Goal: Ask a question: Seek information or help from site administrators or community

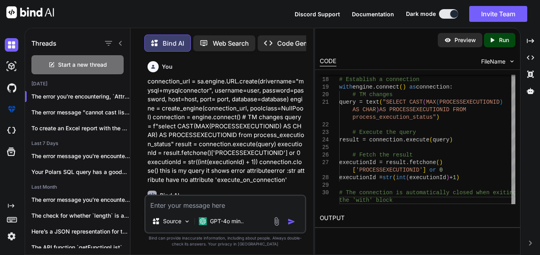
click at [233, 198] on textarea at bounding box center [225, 203] width 159 height 14
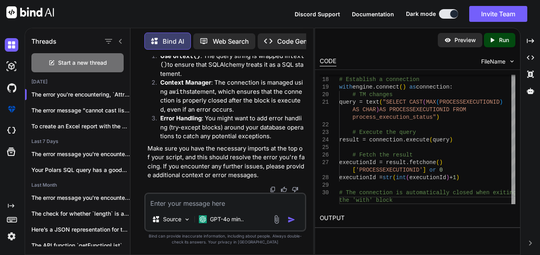
type textarea "Error occurred in union component: cannot cast List type (inner: 'Float64', to:…"
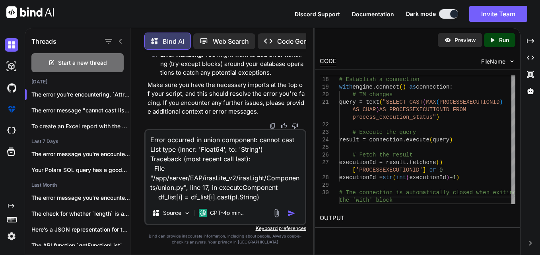
type textarea "x"
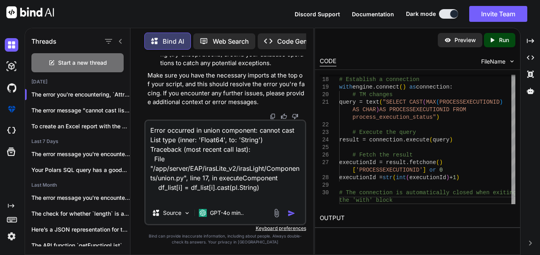
type textarea "Error occurred in union component: cannot cast List type (inner: 'Float64', to:…"
type textarea "x"
type textarea "Error occurred in union component: cannot cast List type (inner: 'Float64', to:…"
type textarea "x"
type textarea "Error occurred in union component: cannot cast List type (inner: 'Float64', to:…"
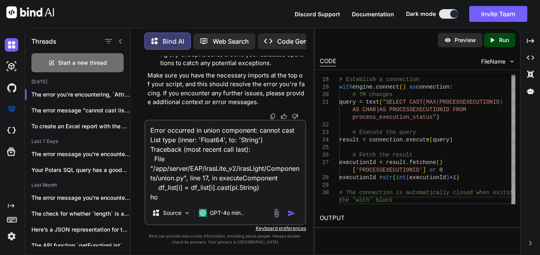
type textarea "x"
type textarea "Error occurred in union component: cannot cast List type (inner: 'Float64', to:…"
type textarea "x"
type textarea "Error occurred in union component: cannot cast List type (inner: 'Float64', to:…"
type textarea "x"
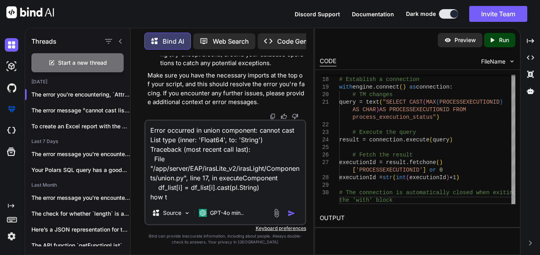
type textarea "Error occurred in union component: cannot cast List type (inner: 'Float64', to:…"
type textarea "x"
type textarea "Error occurred in union component: cannot cast List type (inner: 'Float64', to:…"
type textarea "x"
type textarea "Error occurred in union component: cannot cast List type (inner: 'Float64', to:…"
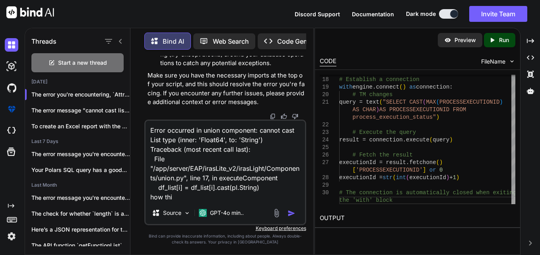
type textarea "x"
type textarea "Error occurred in union component: cannot cast List type (inner: 'Float64', to:…"
type textarea "x"
type textarea "Error occurred in union component: cannot cast List type (inner: 'Float64', to:…"
type textarea "x"
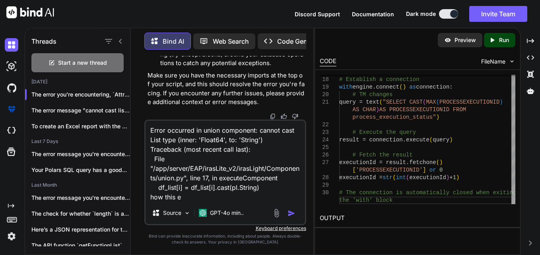
type textarea "Error occurred in union component: cannot cast List type (inner: 'Float64', to:…"
type textarea "x"
type textarea "Error occurred in union component: cannot cast List type (inner: 'Float64', to:…"
type textarea "x"
type textarea "Error occurred in union component: cannot cast List type (inner: 'Float64', to:…"
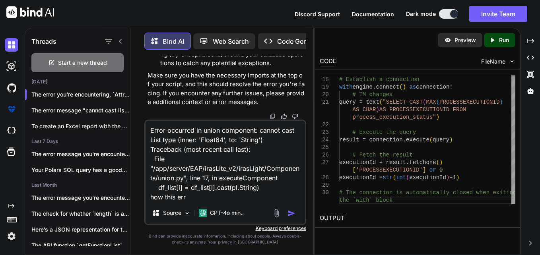
type textarea "x"
type textarea "Error occurred in union component: cannot cast List type (inner: 'Float64', to:…"
type textarea "x"
type textarea "Error occurred in union component: cannot cast List type (inner: 'Float64', to:…"
type textarea "x"
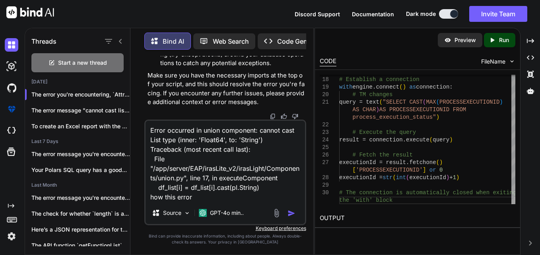
type textarea "Error occurred in union component: cannot cast List type (inner: 'Float64', to:…"
type textarea "x"
type textarea "Error occurred in union component: cannot cast List type (inner: 'Float64', to:…"
type textarea "x"
type textarea "Error occurred in union component: cannot cast List type (inner: 'Float64', to:…"
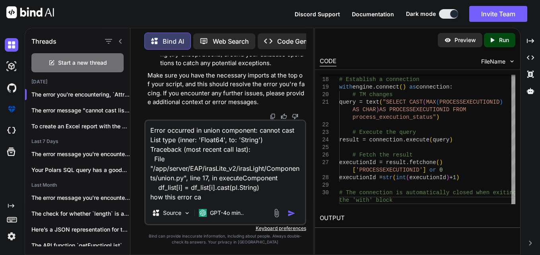
type textarea "x"
type textarea "Error occurred in union component: cannot cast List type (inner: 'Float64', to:…"
type textarea "x"
type textarea "Error occurred in union component: cannot cast List type (inner: 'Float64', to:…"
type textarea "x"
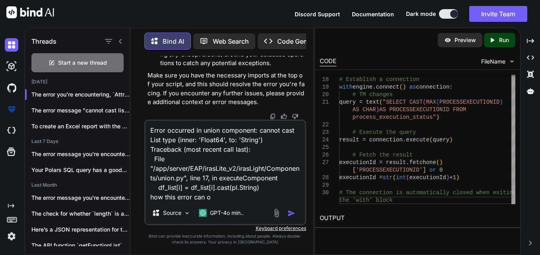
type textarea "Error occurred in union component: cannot cast List type (inner: 'Float64', to:…"
type textarea "x"
type textarea "Error occurred in union component: cannot cast List type (inner: 'Float64', to:…"
type textarea "x"
type textarea "Error occurred in union component: cannot cast List type (inner: 'Float64', to:…"
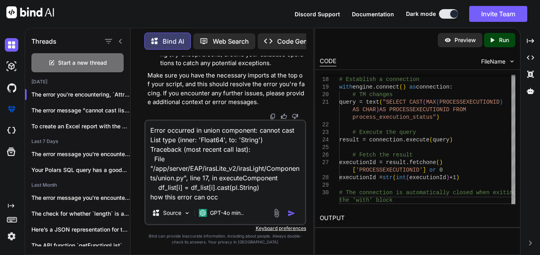
type textarea "x"
type textarea "Error occurred in union component: cannot cast List type (inner: 'Float64', to:…"
type textarea "x"
type textarea "Error occurred in union component: cannot cast List type (inner: 'Float64', to:…"
type textarea "x"
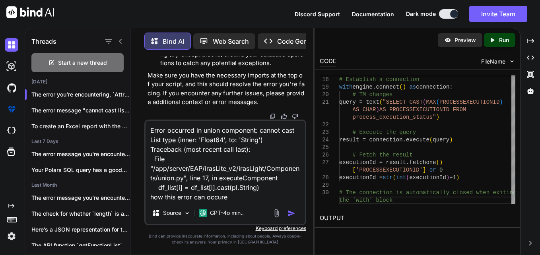
type textarea "Error occurred in union component: cannot cast List type (inner: 'Float64', to:…"
type textarea "x"
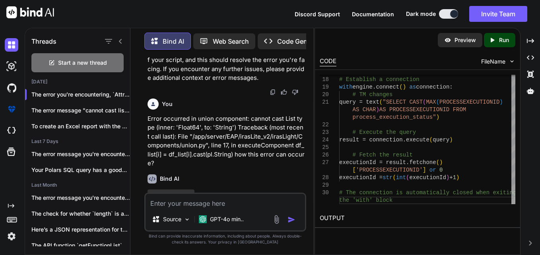
scroll to position [693, 0]
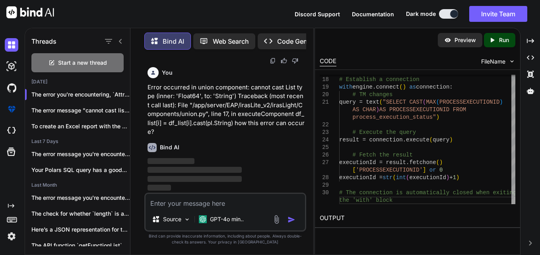
type textarea "x"
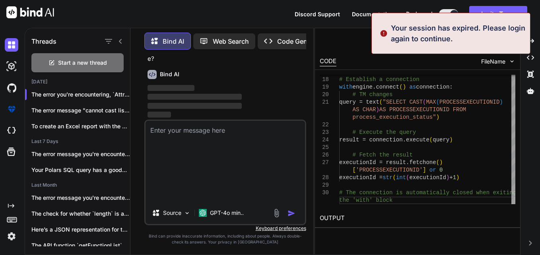
type textarea "Error occurred in union component: cannot cast List type (inner: 'Float64', to:…"
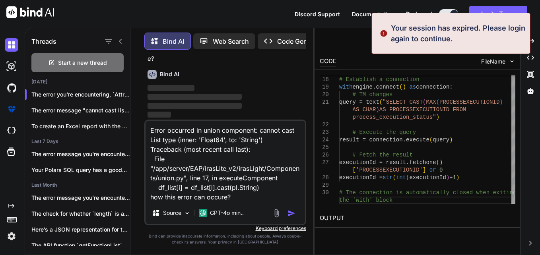
click at [266, 64] on p "Error occurred in union component: cannot cast List type (inner: 'Float64', to:…" at bounding box center [225, 37] width 157 height 54
click at [470, 73] on div "17 18 19 20 21 22 23 24 25 26 27 28 29 30 # Establish a connection with engine.…" at bounding box center [417, 139] width 205 height 139
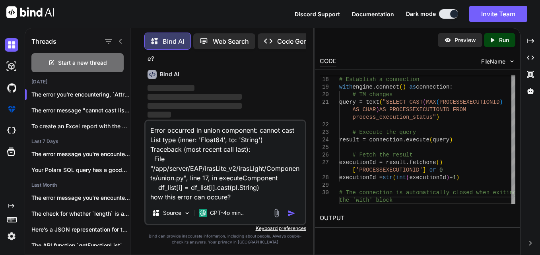
type textarea "x"
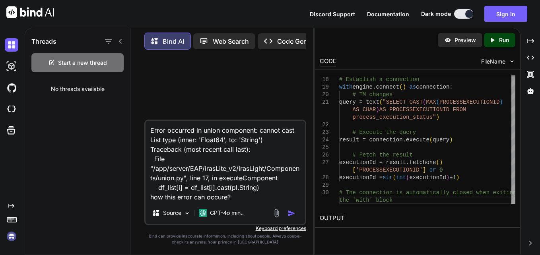
scroll to position [0, 0]
click at [501, 10] on button "Sign in" at bounding box center [505, 14] width 43 height 16
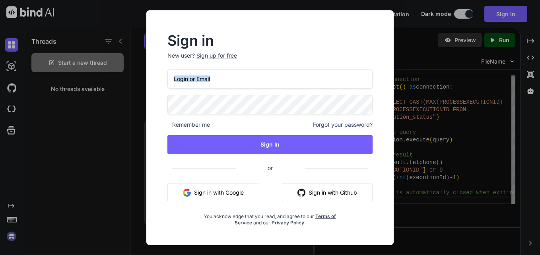
drag, startPoint x: 306, startPoint y: 94, endPoint x: 304, endPoint y: 83, distance: 10.5
click at [304, 83] on div "Remember me Forgot your password? Sign In or Sign in with Google Sign in with G…" at bounding box center [269, 147] width 205 height 157
click at [304, 83] on input "email" at bounding box center [269, 78] width 205 height 19
type input "[EMAIL_ADDRESS][DOMAIN_NAME]"
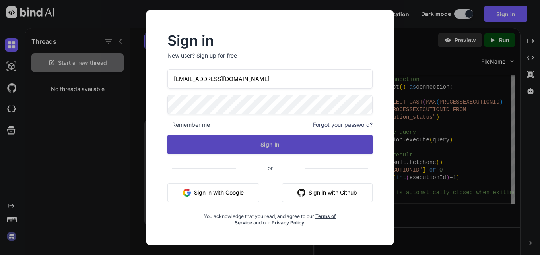
click at [245, 145] on button "Sign In" at bounding box center [269, 144] width 205 height 19
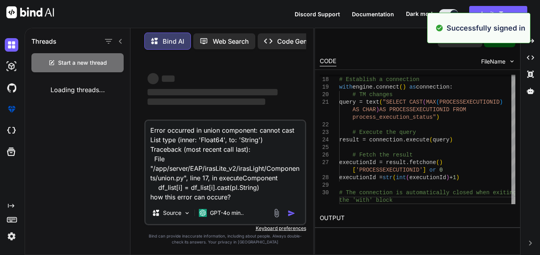
click at [244, 196] on textarea "Error occurred in union component: cannot cast List type (inner: 'Float64', to:…" at bounding box center [225, 161] width 159 height 81
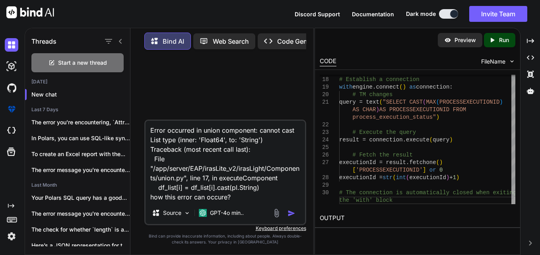
click at [291, 213] on img "button" at bounding box center [291, 214] width 8 height 8
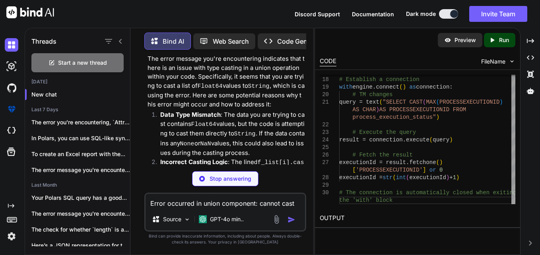
scroll to position [95, 0]
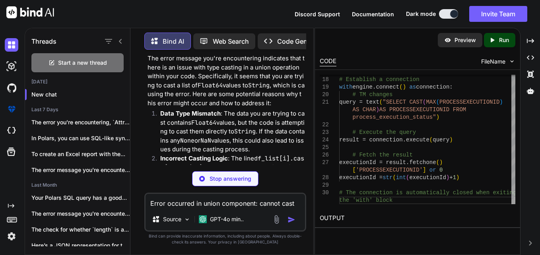
type textarea "x"
type textarea "df_list[i] = df_list[i].apply(lambda x: str(x) if x is not None else None)"
type textarea "x"
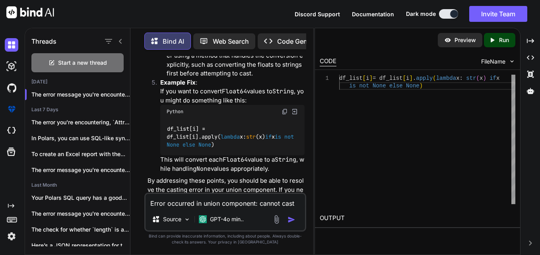
scroll to position [350, 0]
click at [252, 145] on code "df_list[i] = df_list[i].apply( lambda x: str (x) if x is not None else None )" at bounding box center [232, 137] width 130 height 25
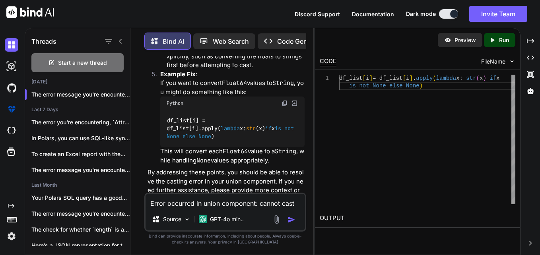
scroll to position [359, 0]
click at [286, 106] on img at bounding box center [284, 103] width 6 height 6
click at [227, 208] on textarea at bounding box center [225, 201] width 159 height 14
paste textarea "df_list[i] = df_list[i].apply(lambda x: str(x) if x is not None else None)"
type textarea "df_list[i] = df_list[i].apply(lambda x: str(x) if x is not None else None)"
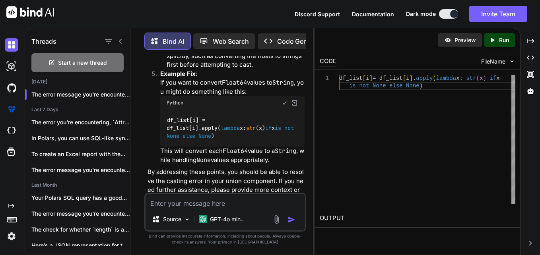
type textarea "x"
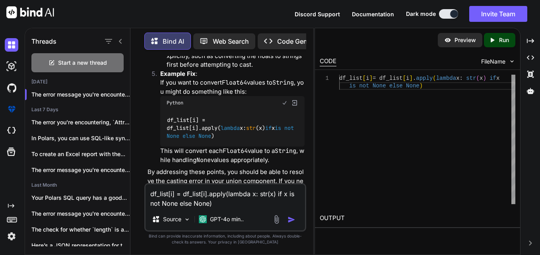
type textarea "df_list[i] = df_list[i].apply(lambda x: str(x) if x is not None else None)"
type textarea "x"
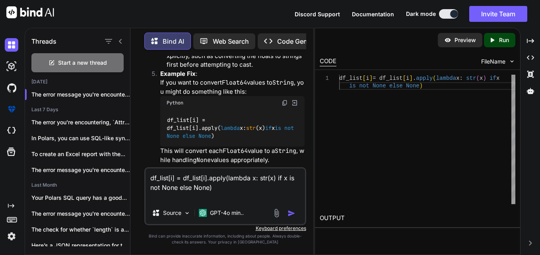
type textarea "df_list[i] = df_list[i].apply(lambda x: str(x) if x is not None else None) i"
type textarea "x"
type textarea "df_list[i] = df_list[i].apply(lambda x: str(x) if x is not None else None) if"
type textarea "x"
type textarea "df_list[i] = df_list[i].apply(lambda x: str(x) if x is not None else None) if"
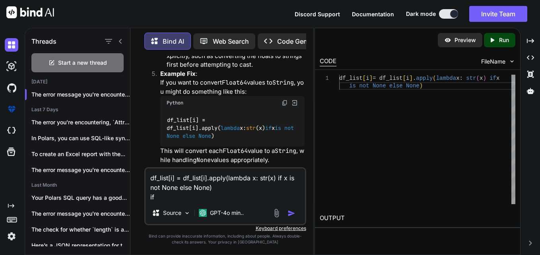
type textarea "x"
type textarea "df_list[i] = df_list[i].apply(lambda x: str(x) if x is not None else None) if w"
type textarea "x"
type textarea "df_list[i] = df_list[i].apply(lambda x: str(x) if x is not None else None) if we"
type textarea "x"
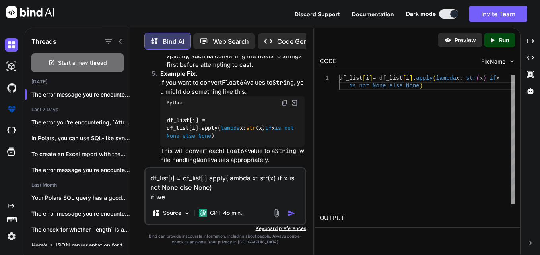
type textarea "df_list[i] = df_list[i].apply(lambda x: str(x) if x is not None else None) if we"
type textarea "x"
type textarea "df_list[i] = df_list[i].apply(lambda x: str(x) if x is not None else None) if w…"
type textarea "x"
type textarea "df_list[i] = df_list[i].apply(lambda x: str(x) if x is not None else None) if w…"
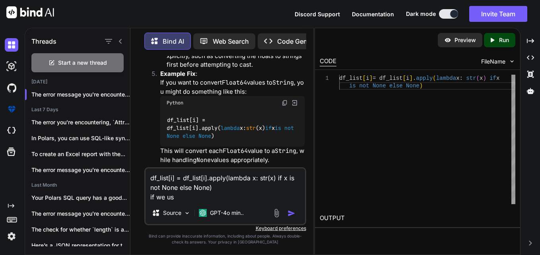
type textarea "x"
type textarea "df_list[i] = df_list[i].apply(lambda x: str(x) if x is not None else None) if w…"
type textarea "x"
type textarea "df_list[i] = df_list[i].apply(lambda x: str(x) if x is not None else None) if w…"
type textarea "x"
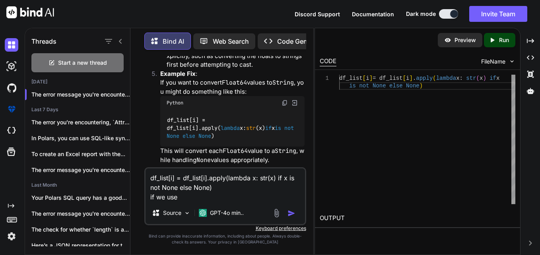
type textarea "df_list[i] = df_list[i].apply(lambda x: str(x) if x is not None else None) if w…"
type textarea "x"
type textarea "df_list[i] = df_list[i].apply(lambda x: str(x) if x is not None else None) if w…"
type textarea "x"
type textarea "df_list[i] = df_list[i].apply(lambda x: str(x) if x is not None else None) if w…"
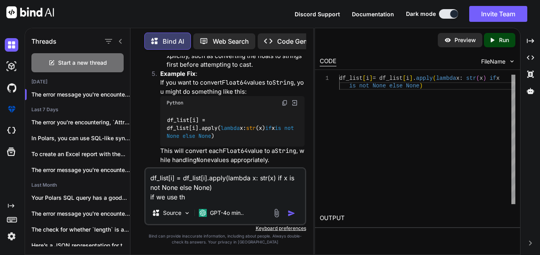
type textarea "x"
type textarea "df_list[i] = df_list[i].apply(lambda x: str(x) if x is not None else None) if w…"
type textarea "x"
type textarea "df_list[i] = df_list[i].apply(lambda x: str(x) if x is not None else None) if w…"
type textarea "x"
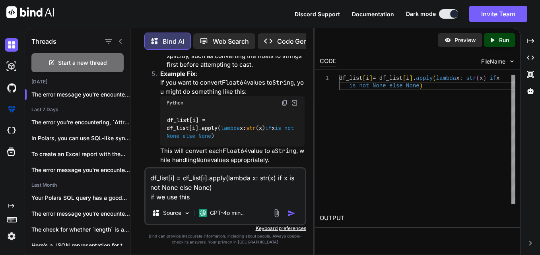
type textarea "df_list[i] = df_list[i].apply(lambda x: str(x) if x is not None else None) if w…"
type textarea "x"
type textarea "df_list[i] = df_list[i].apply(lambda x: str(x) if x is not None else None) if w…"
type textarea "x"
type textarea "df_list[i] = df_list[i].apply(lambda x: str(x) if x is not None else None) if w…"
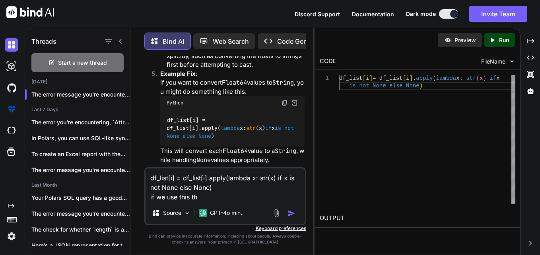
type textarea "x"
type textarea "df_list[i] = df_list[i].apply(lambda x: str(x) if x is not None else None) if w…"
type textarea "x"
type textarea "df_list[i] = df_list[i].apply(lambda x: str(x) if x is not None else None) if w…"
type textarea "x"
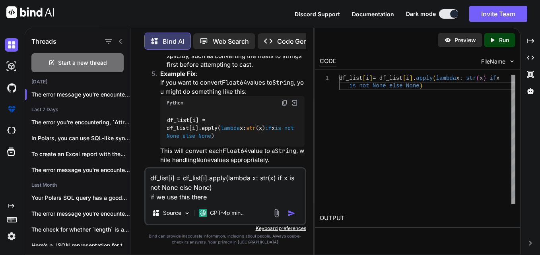
type textarea "df_list[i] = df_list[i].apply(lambda x: str(x) if x is not None else None) if w…"
type textarea "x"
type textarea "df_list[i] = df_list[i].apply(lambda x: str(x) if x is not None else None) if w…"
type textarea "x"
type textarea "df_list[i] = df_list[i].apply(lambda x: str(x) if x is not None else None) if w…"
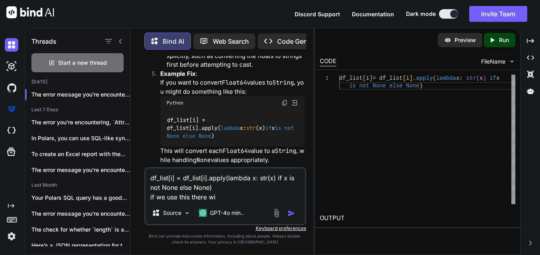
type textarea "x"
type textarea "df_list[i] = df_list[i].apply(lambda x: str(x) if x is not None else None) if w…"
type textarea "x"
type textarea "df_list[i] = df_list[i].apply(lambda x: str(x) if x is not None else None) if w…"
type textarea "x"
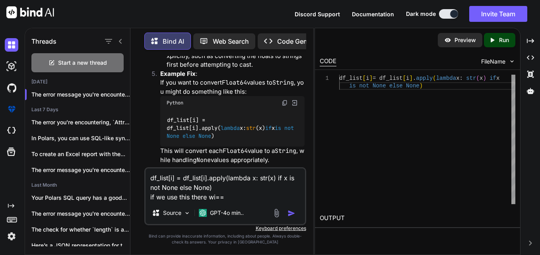
type textarea "df_list[i] = df_list[i].apply(lambda x: str(x) if x is not None else None) if w…"
type textarea "x"
type textarea "df_list[i] = df_list[i].apply(lambda x: str(x) if x is not None else None) if w…"
type textarea "x"
type textarea "df_list[i] = df_list[i].apply(lambda x: str(x) if x is not None else None) if w…"
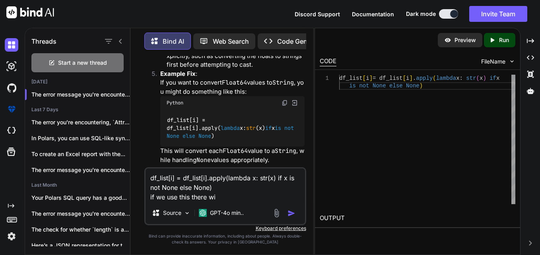
type textarea "x"
type textarea "df_list[i] = df_list[i].apply(lambda x: str(x) if x is not None else None) if w…"
type textarea "x"
type textarea "df_list[i] = df_list[i].apply(lambda x: str(x) if x is not None else None) if w…"
type textarea "x"
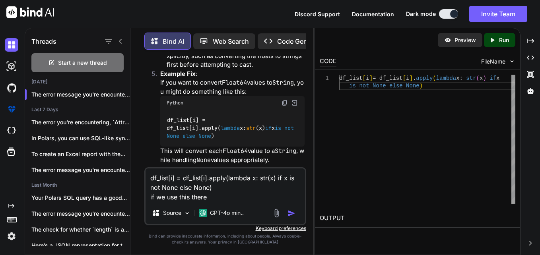
type textarea "df_list[i] = df_list[i].apply(lambda x: str(x) if x is not None else None) if w…"
type textarea "x"
type textarea "df_list[i] = df_list[i].apply(lambda x: str(x) if x is not None else None) if w…"
type textarea "x"
type textarea "df_list[i] = df_list[i].apply(lambda x: str(x) if x is not None else None) if w…"
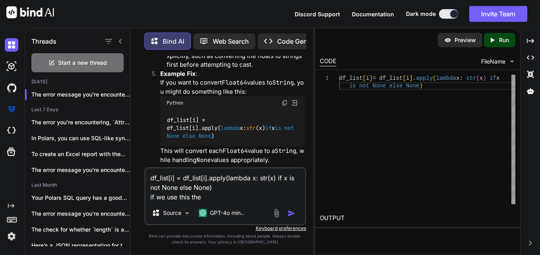
type textarea "x"
type textarea "df_list[i] = df_list[i].apply(lambda x: str(x) if x is not None else None) if w…"
type textarea "x"
type textarea "df_list[i] = df_list[i].apply(lambda x: str(x) if x is not None else None) if w…"
type textarea "x"
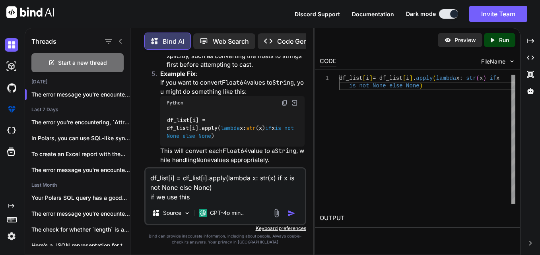
type textarea "df_list[i] = df_list[i].apply(lambda x: str(x) if x is not None else None) if w…"
type textarea "x"
type textarea "df_list[i] = df_list[i].apply(lambda x: str(x) if x is not None else None) if w…"
type textarea "x"
type textarea "df_list[i] = df_list[i].apply(lambda x: str(x) if x is not None else None) if w…"
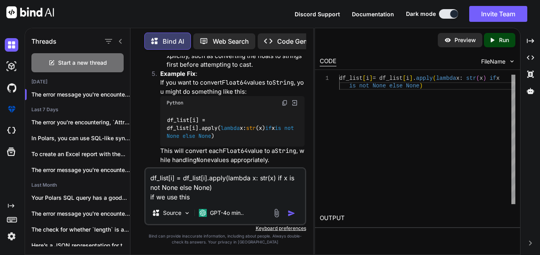
type textarea "x"
type textarea "df_list[i] = df_list[i].apply(lambda x: str(x) if x is not None else None) if w…"
type textarea "x"
type textarea "df_list[i] = df_list[i].apply(lambda x: str(x) if x is not None else None) if w…"
type textarea "x"
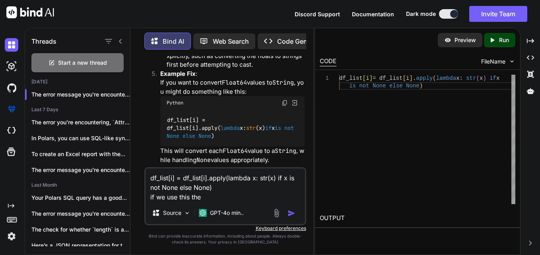
type textarea "df_list[i] = df_list[i].apply(lambda x: str(x) if x is not None else None) if w…"
type textarea "x"
type textarea "df_list[i] = df_list[i].apply(lambda x: str(x) if x is not None else None) if w…"
type textarea "x"
type textarea "df_list[i] = df_list[i].apply(lambda x: str(x) if x is not None else None) if w…"
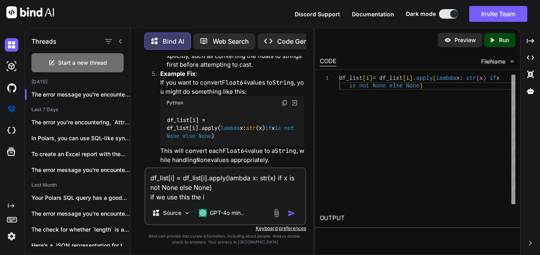
type textarea "x"
type textarea "df_list[i] = df_list[i].apply(lambda x: str(x) if x is not None else None) if w…"
type textarea "x"
type textarea "df_list[i] = df_list[i].apply(lambda x: str(x) if x is not None else None) if w…"
type textarea "x"
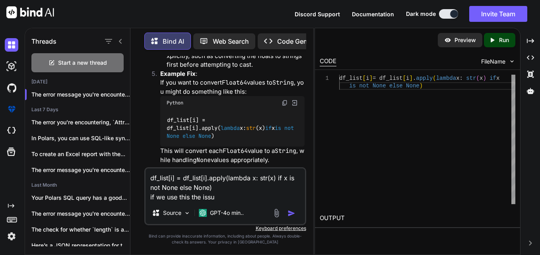
type textarea "df_list[i] = df_list[i].apply(lambda x: str(x) if x is not None else None) if w…"
type textarea "x"
type textarea "df_list[i] = df_list[i].apply(lambda x: str(x) if x is not None else None) if w…"
type textarea "x"
type textarea "df_list[i] = df_list[i].apply(lambda x: str(x) if x is not None else None) if w…"
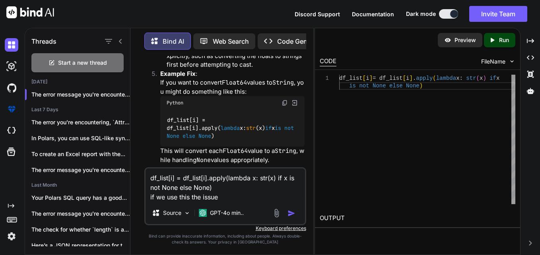
type textarea "x"
type textarea "df_list[i] = df_list[i].apply(lambda x: str(x) if x is not None else None) if w…"
type textarea "x"
type textarea "df_list[i] = df_list[i].apply(lambda x: str(x) if x is not None else None) if w…"
type textarea "x"
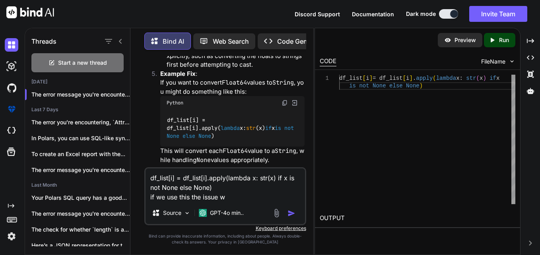
type textarea "df_list[i] = df_list[i].apply(lambda x: str(x) if x is not None else None) if w…"
type textarea "x"
type textarea "df_list[i] = df_list[i].apply(lambda x: str(x) if x is not None else None) if w…"
type textarea "x"
type textarea "df_list[i] = df_list[i].apply(lambda x: str(x) if x is not None else None) if w…"
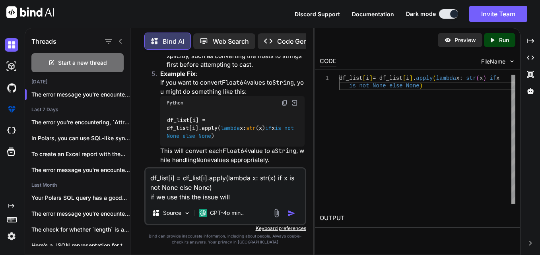
type textarea "x"
type textarea "df_list[i] = df_list[i].apply(lambda x: str(x) if x is not None else None) if w…"
type textarea "x"
type textarea "df_list[i] = df_list[i].apply(lambda x: str(x) if x is not None else None) if w…"
type textarea "x"
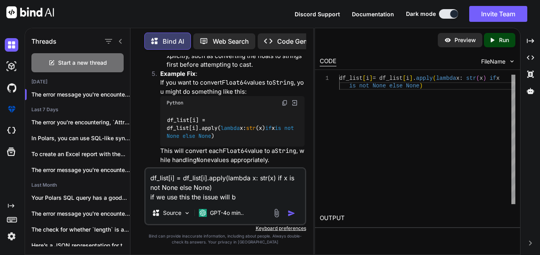
type textarea "df_list[i] = df_list[i].apply(lambda x: str(x) if x is not None else None) if w…"
type textarea "x"
type textarea "df_list[i] = df_list[i].apply(lambda x: str(x) if x is not None else None) if w…"
type textarea "x"
type textarea "df_list[i] = df_list[i].apply(lambda x: str(x) if x is not None else None) if w…"
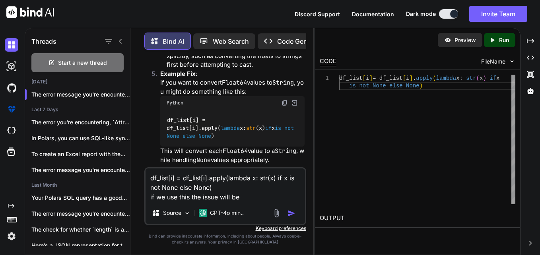
type textarea "x"
type textarea "df_list[i] = df_list[i].apply(lambda x: str(x) if x is not None else None) if w…"
type textarea "x"
type textarea "df_list[i] = df_list[i].apply(lambda x: str(x) if x is not None else None) if w…"
type textarea "x"
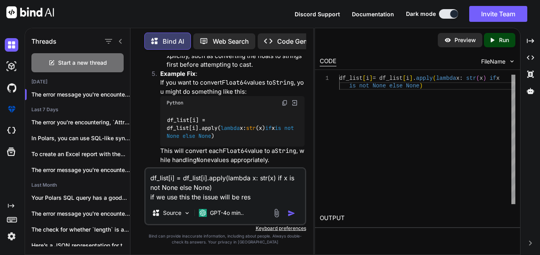
type textarea "df_list[i] = df_list[i].apply(lambda x: str(x) if x is not None else None) if w…"
type textarea "x"
type textarea "df_list[i] = df_list[i].apply(lambda x: str(x) if x is not None else None) if w…"
type textarea "x"
type textarea "df_list[i] = df_list[i].apply(lambda x: str(x) if x is not None else None) if w…"
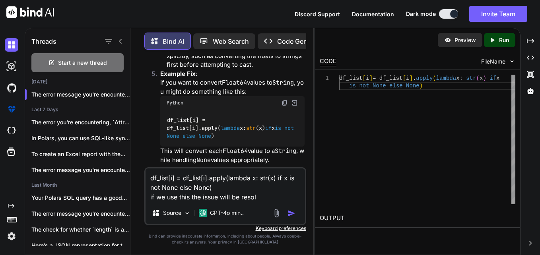
type textarea "x"
type textarea "df_list[i] = df_list[i].apply(lambda x: str(x) if x is not None else None) if w…"
type textarea "x"
type textarea "df_list[i] = df_list[i].apply(lambda x: str(x) if x is not None else None) if w…"
type textarea "x"
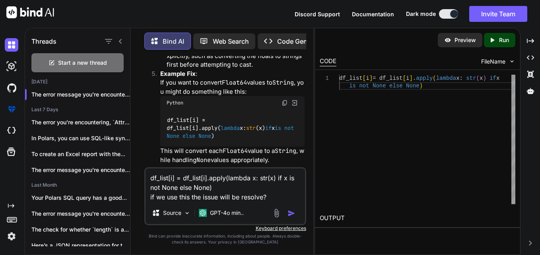
type textarea "df_list[i] = df_list[i].apply(lambda x: str(x) if x is not None else None) if w…"
type textarea "x"
type textarea "df_list[i] = df_list[i].apply(lambda x: str(x) if x is not None else None) if w…"
click at [292, 214] on img "button" at bounding box center [291, 214] width 8 height 8
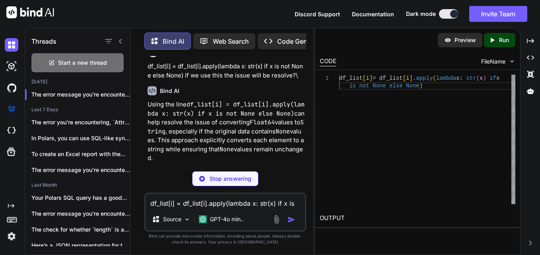
scroll to position [534, 0]
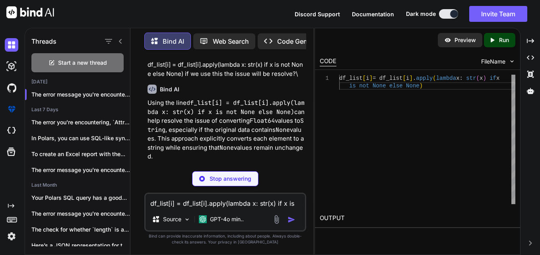
type textarea "x"
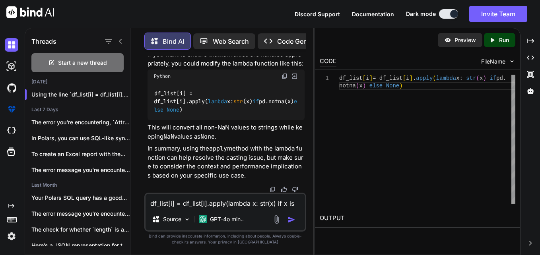
scroll to position [869, 0]
click at [284, 80] on img at bounding box center [284, 76] width 6 height 6
click at [211, 200] on textarea at bounding box center [225, 201] width 159 height 14
paste textarea "df_list[i] = df_list[i].apply(lambda x: str(x) if pd.notna(x) else None)"
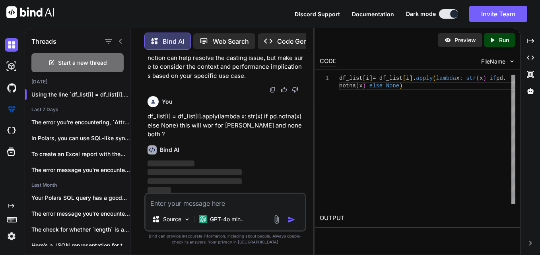
scroll to position [962, 0]
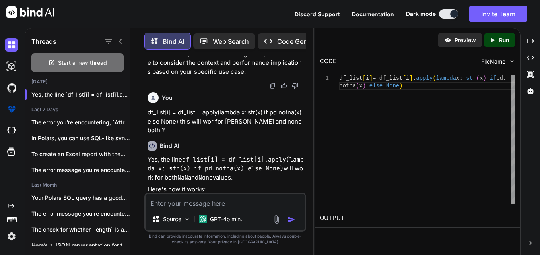
click at [219, 207] on textarea at bounding box center [225, 201] width 159 height 14
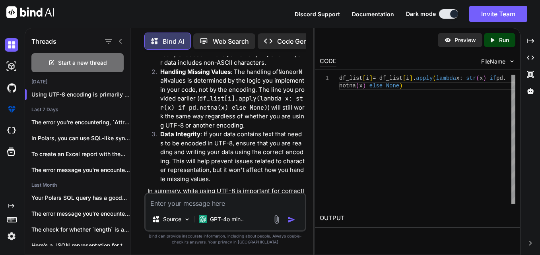
scroll to position [1387, 0]
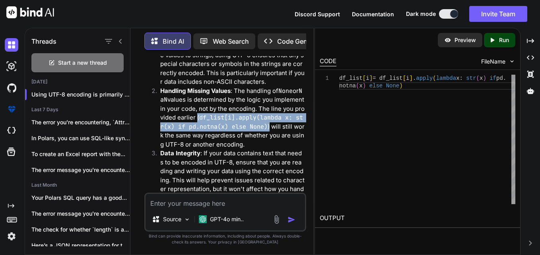
drag, startPoint x: 205, startPoint y: 126, endPoint x: 276, endPoint y: 134, distance: 71.6
click at [276, 134] on p "Handling Missing Values : The handling of None or NaN values is determined by t…" at bounding box center [232, 118] width 144 height 63
copy p "( df_list[i].apply(lambda x: str(x) if pd.notna(x) else None) )"
click at [231, 131] on code "df_list[i].apply(lambda x: str(x) if pd.notna(x) else None)" at bounding box center [231, 122] width 143 height 17
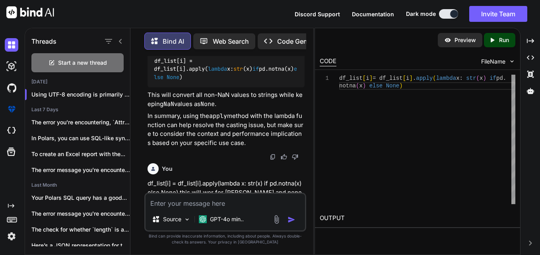
scroll to position [870, 0]
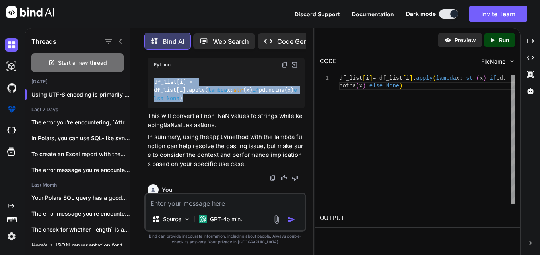
drag, startPoint x: 154, startPoint y: 101, endPoint x: 274, endPoint y: 110, distance: 119.6
click at [274, 109] on div "df_list[i] = df_list[i].apply( lambda x: str (x) if pd.notna(x) else None )" at bounding box center [225, 90] width 157 height 37
copy code "df_list[i] = df_list[i].apply( lambda x: str (x) if pd.notna(x) else None )"
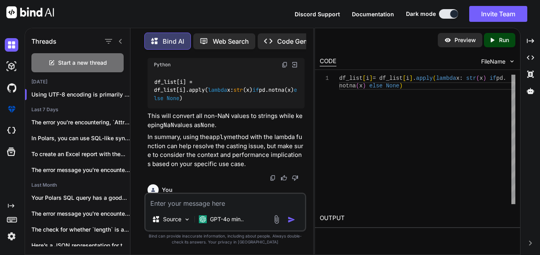
click at [212, 206] on textarea at bounding box center [225, 201] width 159 height 14
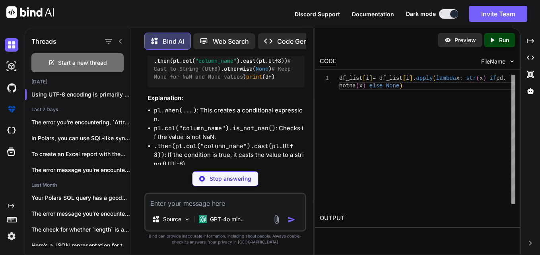
scroll to position [1788, 0]
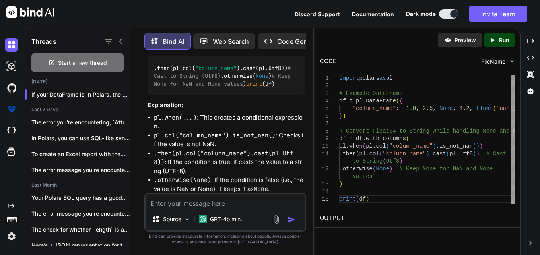
drag, startPoint x: 159, startPoint y: 161, endPoint x: 149, endPoint y: 107, distance: 55.0
click at [149, 95] on div "import polars as pl # Example DataFrame df = pl.DataFrame({ "column_name" : [ 1…" at bounding box center [225, 44] width 157 height 102
copy code "pl.when(pl.col( "column_name" ).is_not_nan()) .then(pl.col( "column_name" ).cas…"
click at [227, 55] on span ""column_name"" at bounding box center [222, 51] width 41 height 7
click at [253, 95] on div "import polars as pl # Example DataFrame df = pl.DataFrame({ "column_name" : [ 1…" at bounding box center [225, 44] width 157 height 102
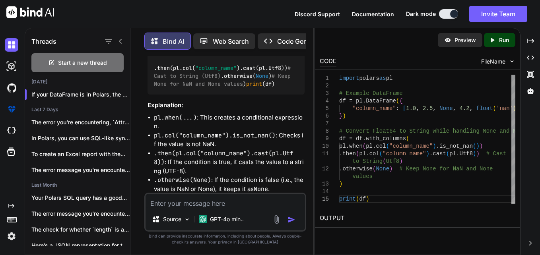
click at [253, 198] on textarea at bounding box center [225, 201] width 159 height 14
click at [225, 204] on textarea at bounding box center [225, 201] width 159 height 14
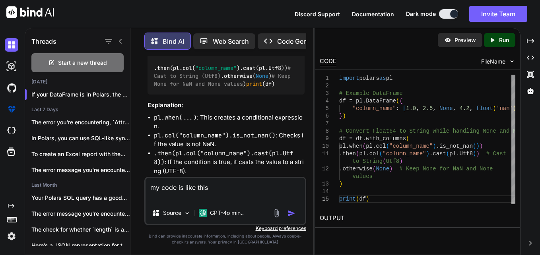
paste textarea "for i in range(len(df_list)): df_list[i] = df_list[i].cast(pl.String) df_list[i…"
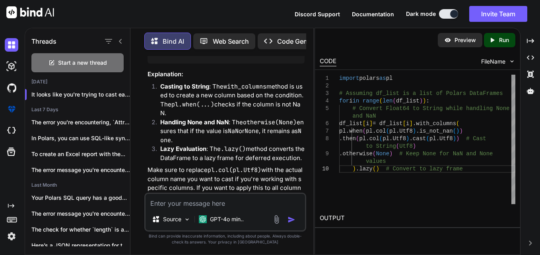
scroll to position [2211, 0]
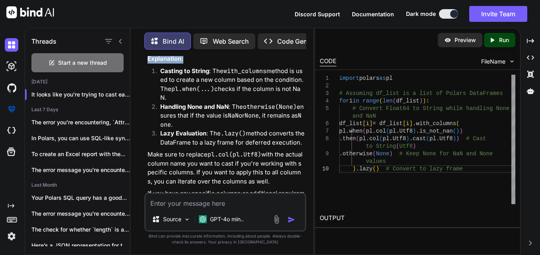
drag, startPoint x: 153, startPoint y: 102, endPoint x: 194, endPoint y: 184, distance: 92.3
click at [194, 184] on div "It looks like you're trying to cast each DataFrame in df_list to a string type …" at bounding box center [225, 35] width 157 height 343
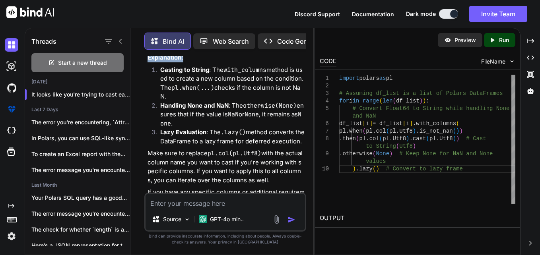
drag, startPoint x: 194, startPoint y: 184, endPoint x: 187, endPoint y: 163, distance: 22.0
click at [187, 32] on span "# Keep None for NaN and None values" at bounding box center [224, 24] width 140 height 15
drag, startPoint x: 154, startPoint y: 85, endPoint x: 192, endPoint y: 166, distance: 88.9
click at [192, 41] on code "import polars as pl # Assuming df_list is a list of Polars DataFrames for i in …" at bounding box center [227, -1] width 146 height 81
copy code "for i in range ( len (df_list)): # Convert Float64 to String while handling Non…"
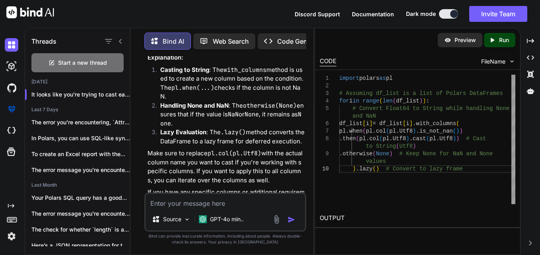
click at [211, 202] on textarea at bounding box center [225, 201] width 159 height 14
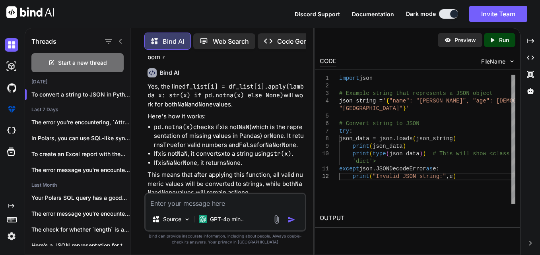
scroll to position [1115, 0]
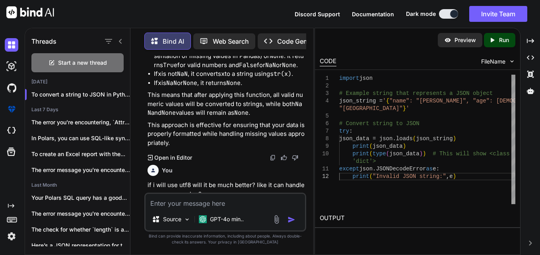
click at [218, 205] on textarea at bounding box center [225, 201] width 159 height 14
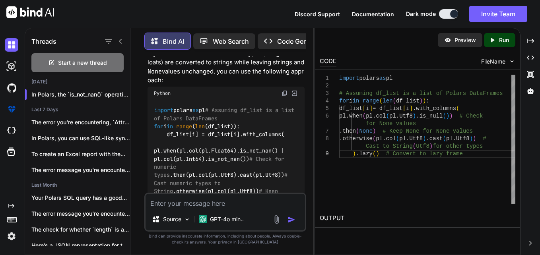
scroll to position [3126, 0]
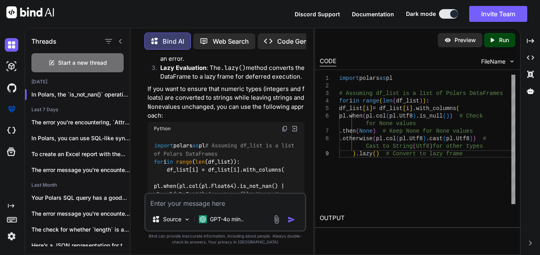
click at [232, 199] on textarea at bounding box center [225, 201] width 159 height 14
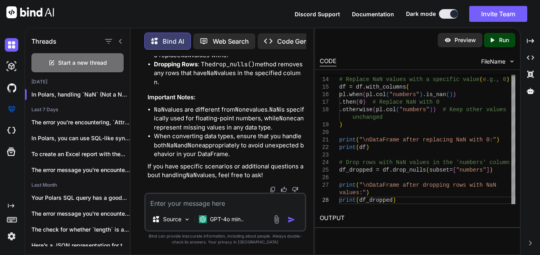
scroll to position [4270, 0]
click at [227, 198] on textarea at bounding box center [225, 201] width 159 height 14
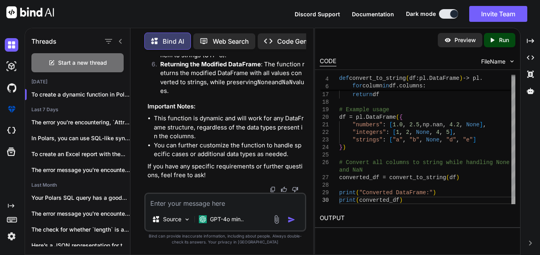
scroll to position [4622, 0]
click at [205, 201] on textarea at bounding box center [225, 201] width 159 height 14
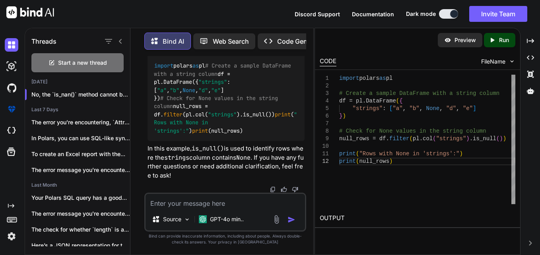
scroll to position [4870, 0]
click at [212, 204] on textarea at bounding box center [225, 201] width 159 height 14
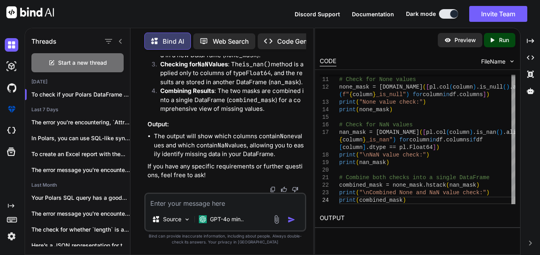
scroll to position [5774, 0]
drag, startPoint x: 204, startPoint y: 177, endPoint x: 152, endPoint y: 75, distance: 114.0
copy code "none_mask = [DOMAIN_NAME]([[DOMAIN_NAME](column).is_null().alias( f" {column} _…"
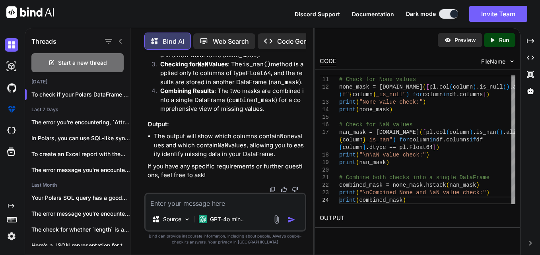
scroll to position [5781, 0]
drag, startPoint x: 205, startPoint y: 170, endPoint x: 167, endPoint y: 138, distance: 49.6
drag, startPoint x: 167, startPoint y: 138, endPoint x: 198, endPoint y: 150, distance: 33.1
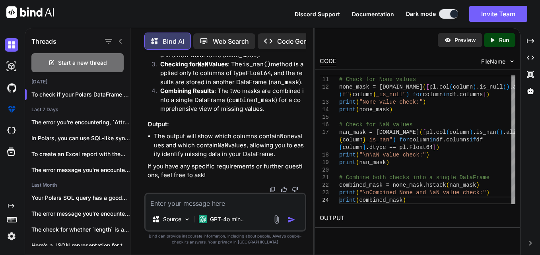
scroll to position [5745, 0]
drag, startPoint x: 198, startPoint y: 150, endPoint x: 196, endPoint y: 159, distance: 8.8
drag, startPoint x: 196, startPoint y: 159, endPoint x: 192, endPoint y: 202, distance: 42.7
click at [192, 202] on textarea at bounding box center [225, 201] width 159 height 14
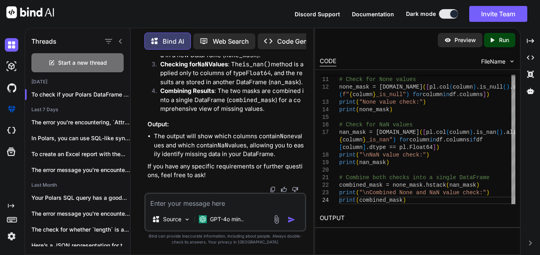
drag, startPoint x: 225, startPoint y: 109, endPoint x: 221, endPoint y: 141, distance: 32.1
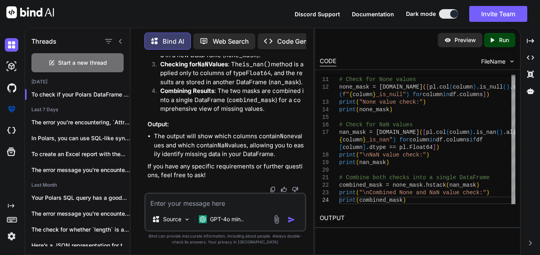
scroll to position [5656, 0]
drag, startPoint x: 155, startPoint y: 74, endPoint x: 208, endPoint y: 182, distance: 121.4
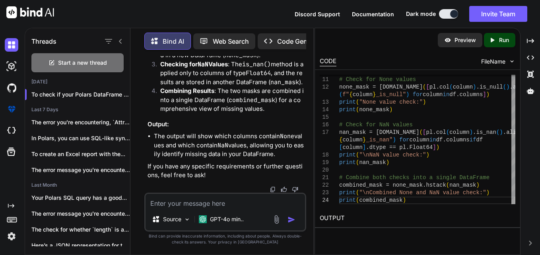
copy code "none_mask = [DOMAIN_NAME]([[DOMAIN_NAME](column).is_null().alias( f" {column} _…"
click at [210, 203] on textarea at bounding box center [225, 201] width 159 height 14
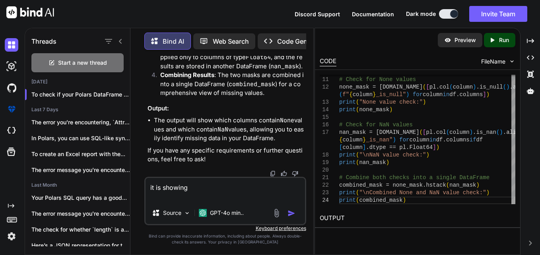
paste textarea "NaN value check: shape: (6, 2) ┌───────────────┬──────────────────────────────┐…"
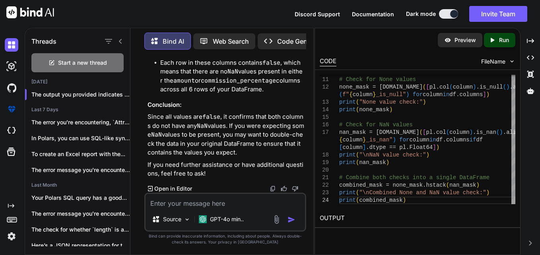
scroll to position [6415, 0]
click at [244, 204] on textarea at bounding box center [225, 201] width 159 height 14
paste textarea "┌───────────┬───────────┬───────────┬───────────┬───┬───────────┬───────────┬──…"
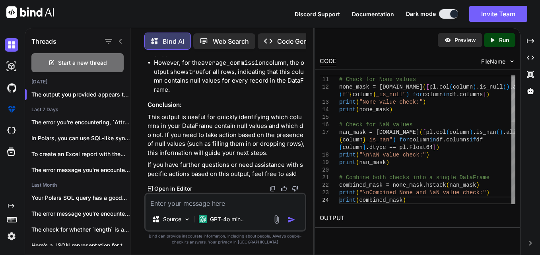
scroll to position [0, 0]
click at [462, 126] on div "# Check for None values none_mask = [DOMAIN_NAME] ( [ [DOMAIN_NAME] ( column ) …" at bounding box center [427, 102] width 176 height 204
